Goal: Information Seeking & Learning: Learn about a topic

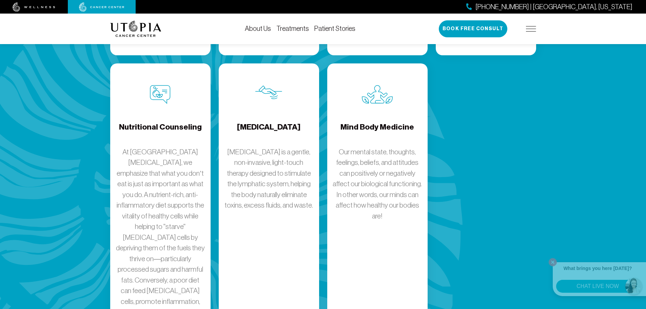
scroll to position [1126, 0]
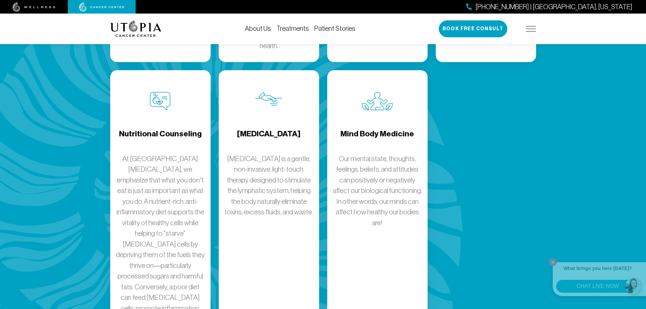
click at [369, 153] on p "Our mental state, thoughts, feelings, beliefs, and attitudes can positively or …" at bounding box center [376, 190] width 89 height 75
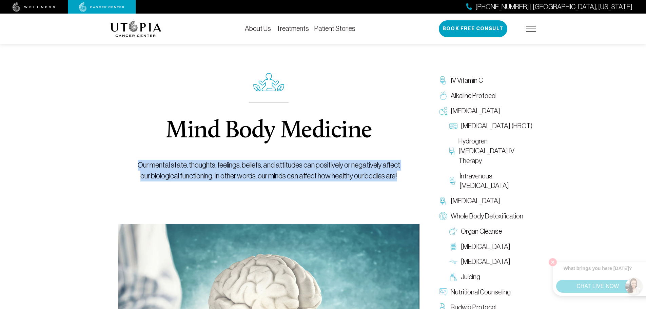
drag, startPoint x: 136, startPoint y: 164, endPoint x: 403, endPoint y: 176, distance: 267.0
click at [403, 176] on p "Our mental state, thoughts, feelings, beliefs, and attitudes can positively or …" at bounding box center [269, 171] width 270 height 22
copy p "Our mental state, thoughts, feelings, beliefs, and attitudes can positively or …"
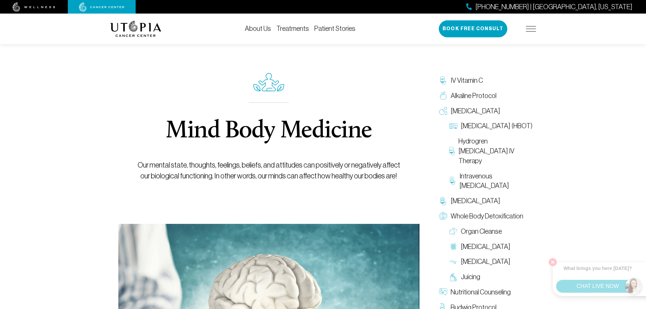
drag, startPoint x: 386, startPoint y: 123, endPoint x: 390, endPoint y: 123, distance: 4.1
click at [387, 123] on div "Mind Body Medicine Our mental state, thoughts, feelings, beliefs, and attitudes…" at bounding box center [269, 127] width 270 height 193
drag, startPoint x: 645, startPoint y: 55, endPoint x: 650, endPoint y: 70, distance: 15.5
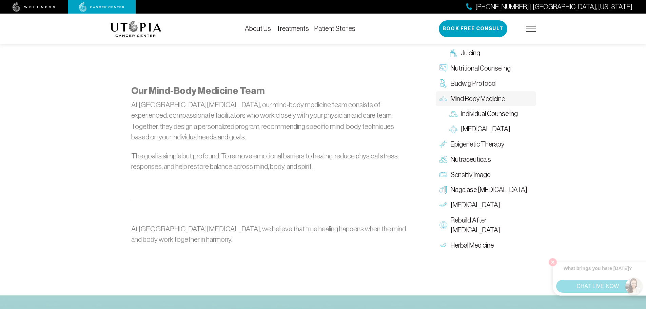
scroll to position [832, 0]
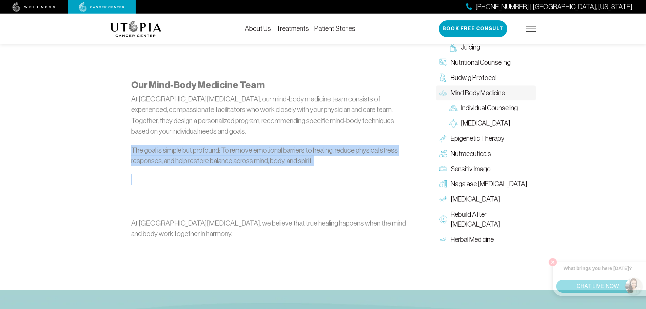
drag, startPoint x: 132, startPoint y: 147, endPoint x: 244, endPoint y: 166, distance: 113.8
copy div "The goal is simple but profound: To remove emotional barriers to healing, reduc…"
click at [352, 179] on p at bounding box center [268, 179] width 275 height 11
click at [353, 159] on p "The goal is simple but profound: To remove emotional barriers to healing, reduc…" at bounding box center [268, 155] width 275 height 21
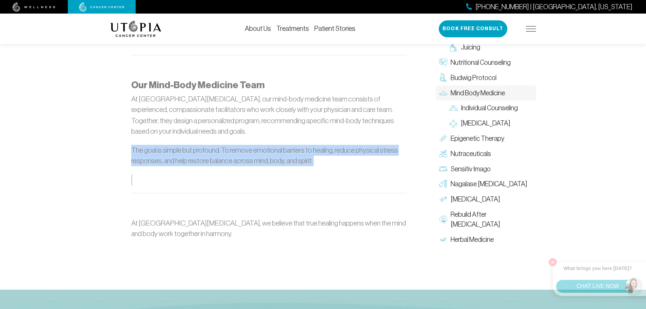
click at [405, 153] on p "The goal is simple but profound: To remove emotional barriers to healing, reduc…" at bounding box center [268, 155] width 275 height 21
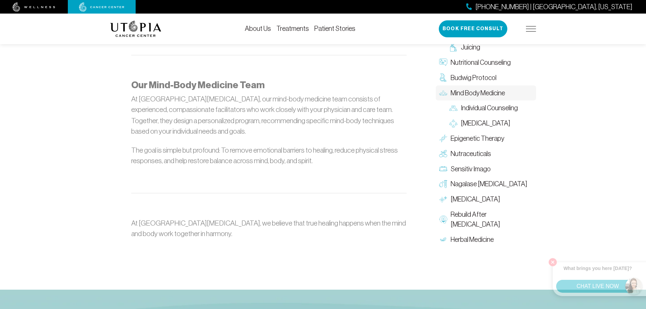
click at [343, 133] on p "At [GEOGRAPHIC_DATA][MEDICAL_DATA], our mind-body medicine team consists of exp…" at bounding box center [268, 115] width 275 height 43
